Goal: Information Seeking & Learning: Learn about a topic

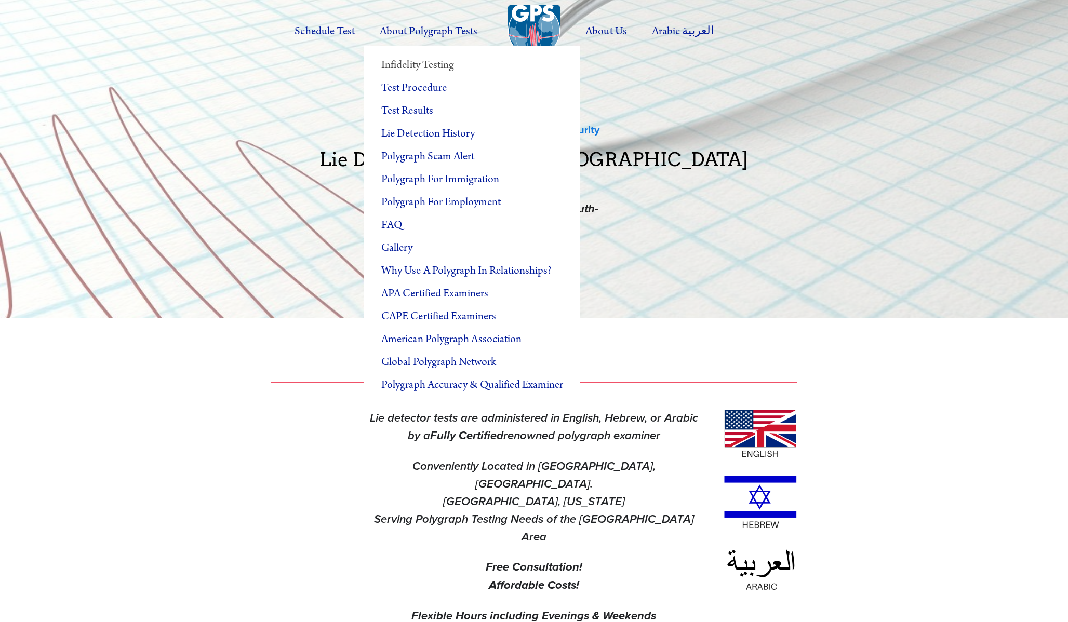
click at [411, 65] on link "Infidelity Testing" at bounding box center [472, 65] width 216 height 23
click at [424, 86] on link "Test Procedure" at bounding box center [472, 88] width 216 height 23
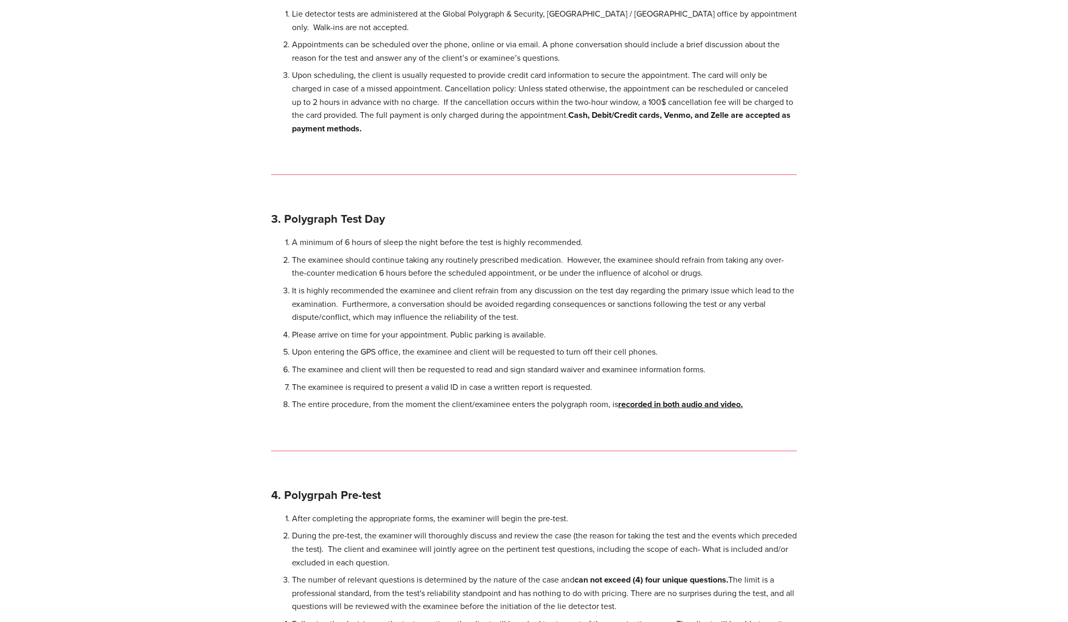
scroll to position [522, 0]
